Goal: Understand process/instructions: Learn how to perform a task or action

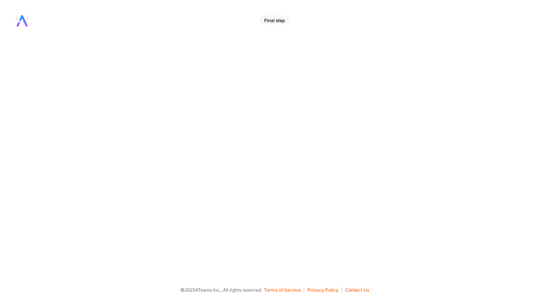
click at [272, 19] on div "Final step" at bounding box center [275, 19] width 30 height 9
click at [180, 41] on div "Final step" at bounding box center [274, 142] width 549 height 255
click at [201, 44] on div "Final step" at bounding box center [274, 142] width 549 height 255
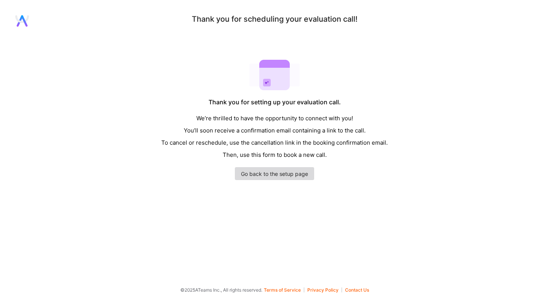
click at [277, 171] on link "Go back to the setup page" at bounding box center [274, 173] width 79 height 13
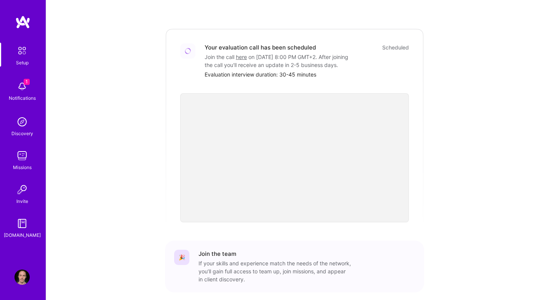
scroll to position [209, 0]
click at [243, 55] on link "here" at bounding box center [241, 58] width 11 height 6
click at [118, 44] on div "Getting started as an [DOMAIN_NAME] Builder Complete the steps below to request…" at bounding box center [294, 63] width 473 height 534
